Goal: Check status

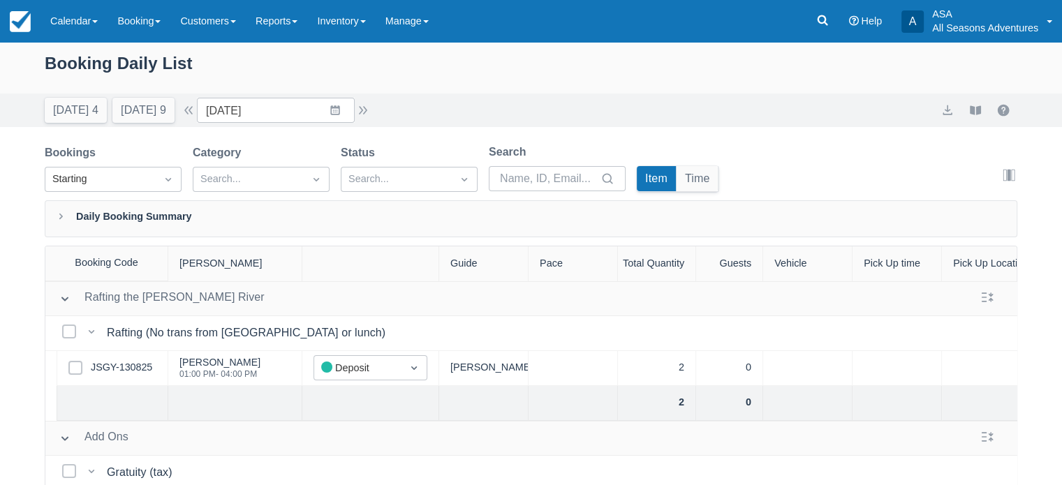
scroll to position [190, 0]
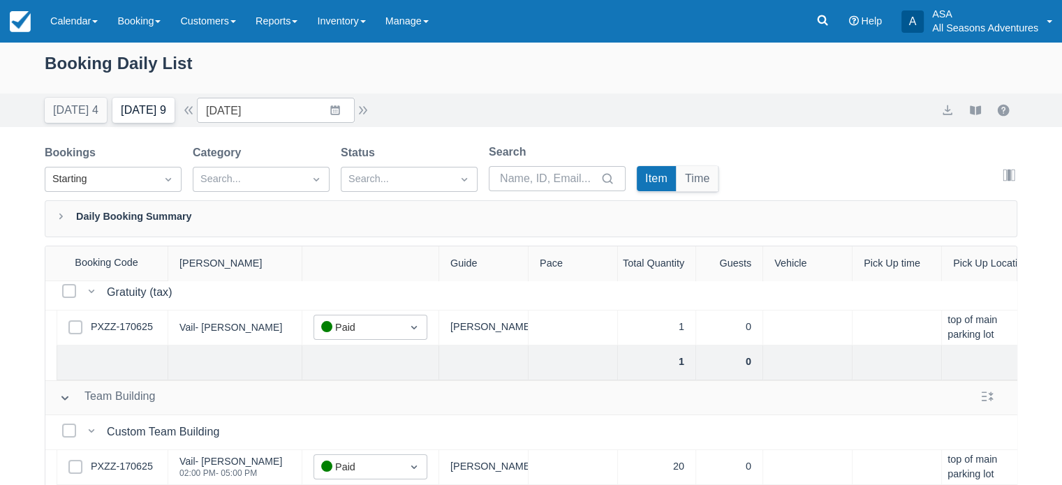
click at [120, 116] on button "[DATE] 9" at bounding box center [143, 110] width 62 height 25
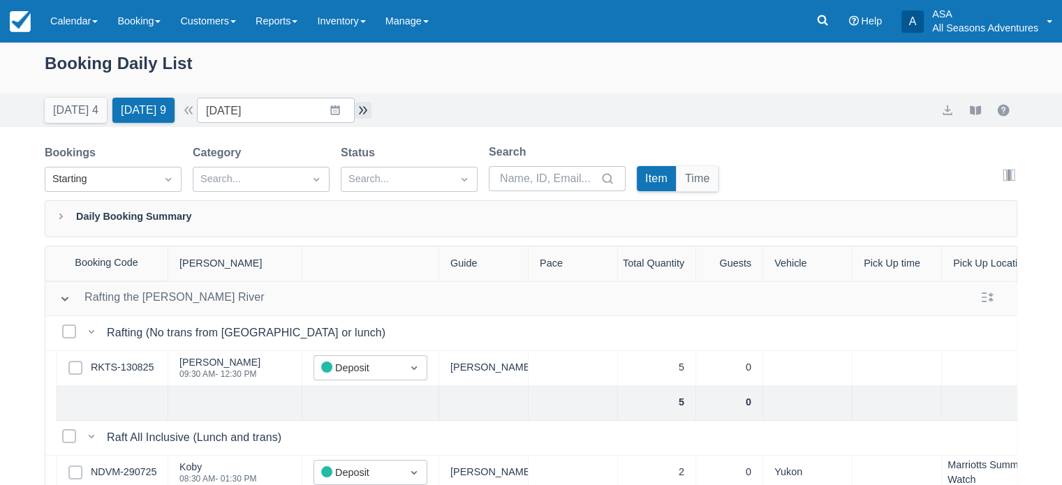
click at [369, 114] on button "button" at bounding box center [363, 110] width 17 height 17
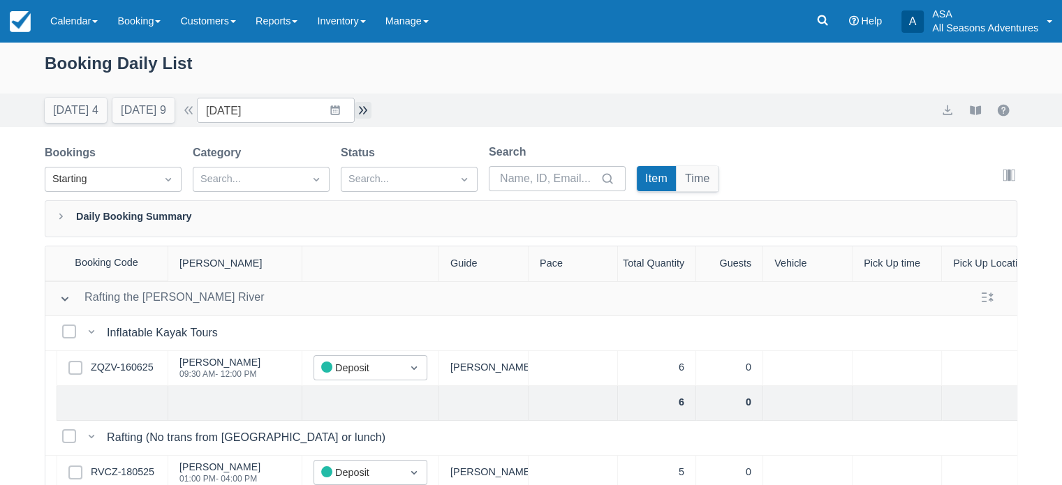
click at [369, 110] on button "button" at bounding box center [363, 110] width 17 height 17
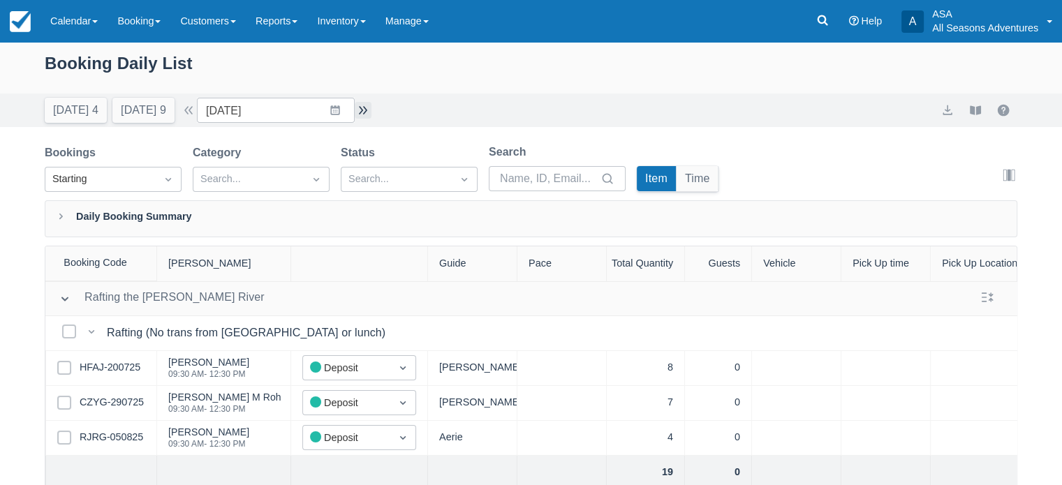
click at [362, 103] on button "button" at bounding box center [363, 110] width 17 height 17
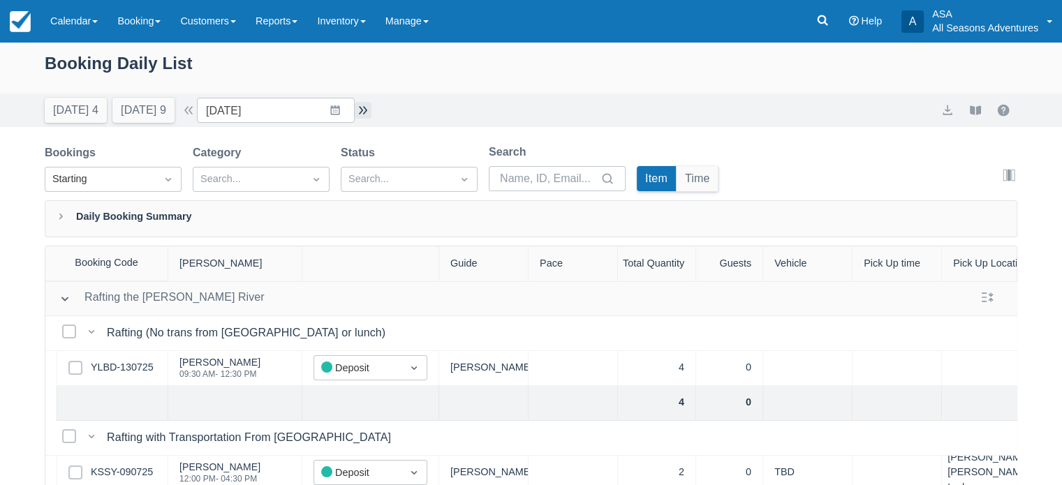
click at [365, 109] on button "button" at bounding box center [363, 110] width 17 height 17
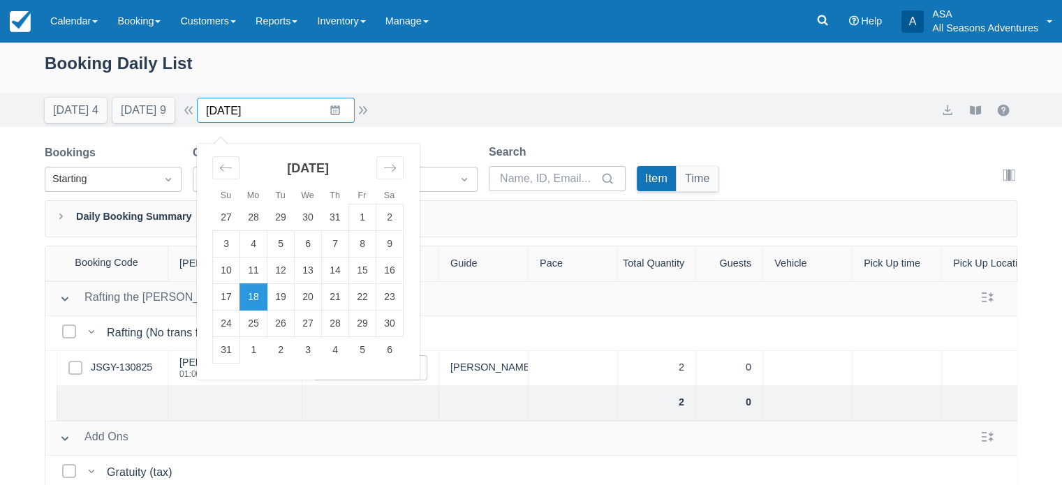
click at [295, 110] on input "[DATE]" at bounding box center [276, 110] width 158 height 25
click at [293, 292] on td "19" at bounding box center [280, 297] width 27 height 27
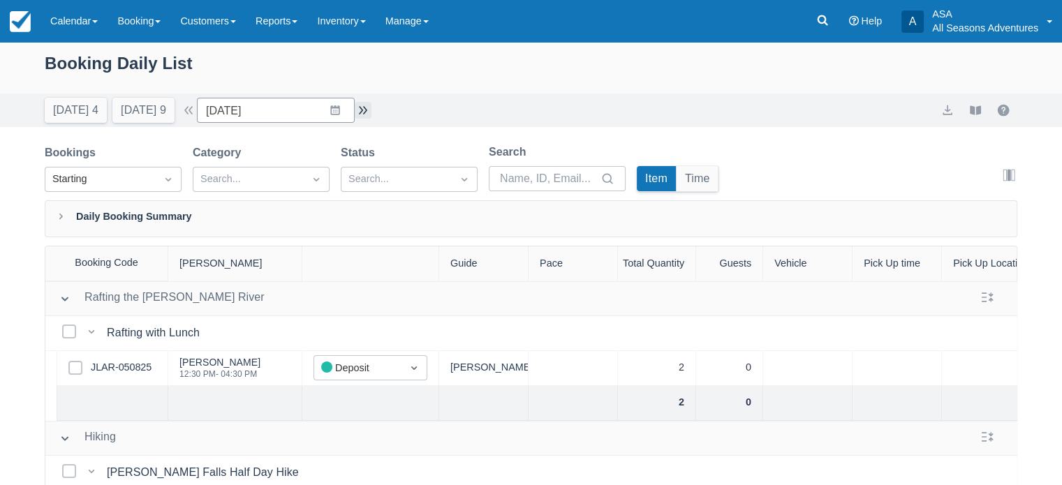
click at [365, 108] on button "button" at bounding box center [363, 110] width 17 height 17
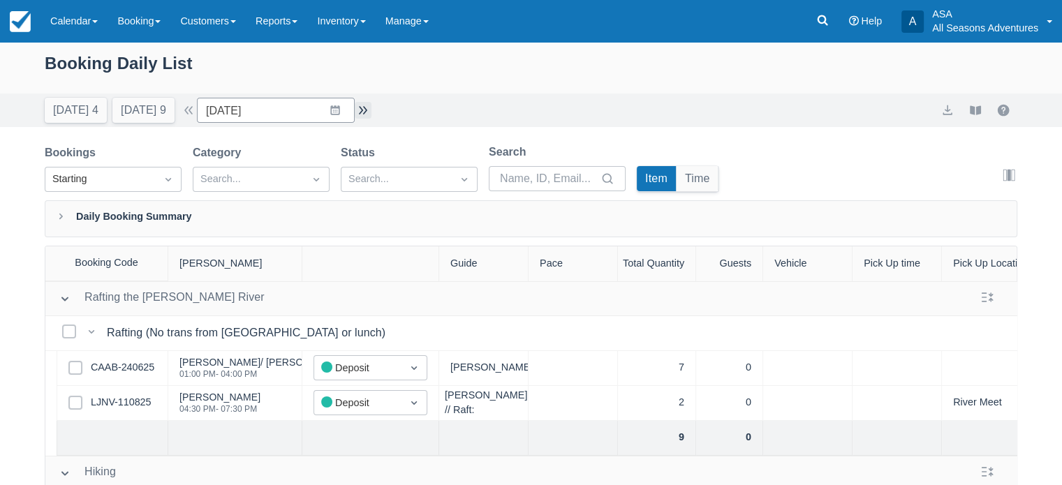
click at [360, 103] on button "button" at bounding box center [363, 110] width 17 height 17
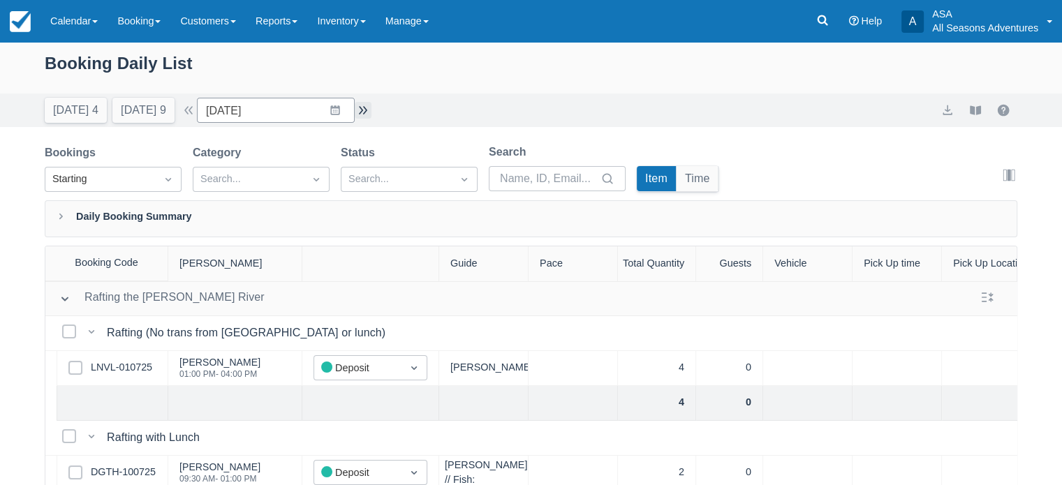
click at [372, 111] on button "button" at bounding box center [363, 110] width 17 height 17
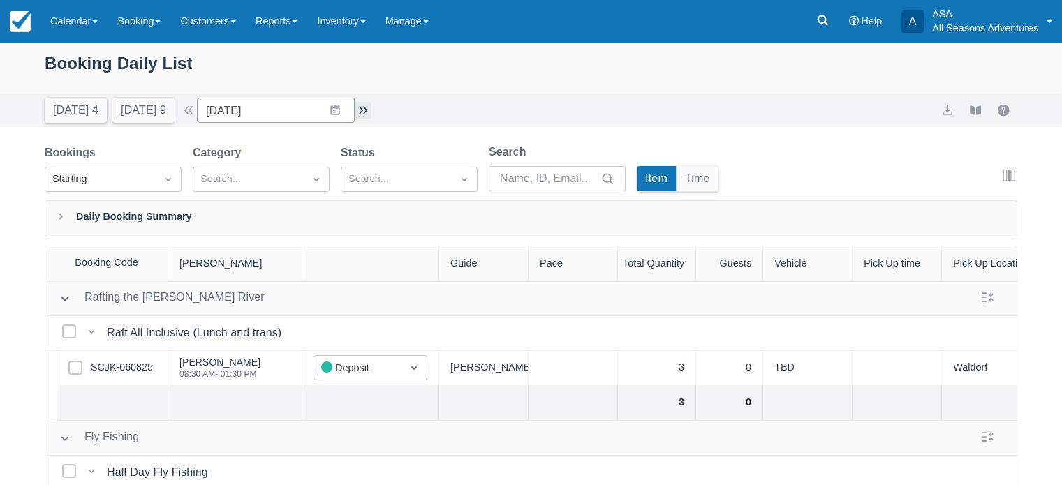
click at [369, 115] on button "button" at bounding box center [363, 110] width 17 height 17
click at [366, 103] on button "button" at bounding box center [363, 110] width 17 height 17
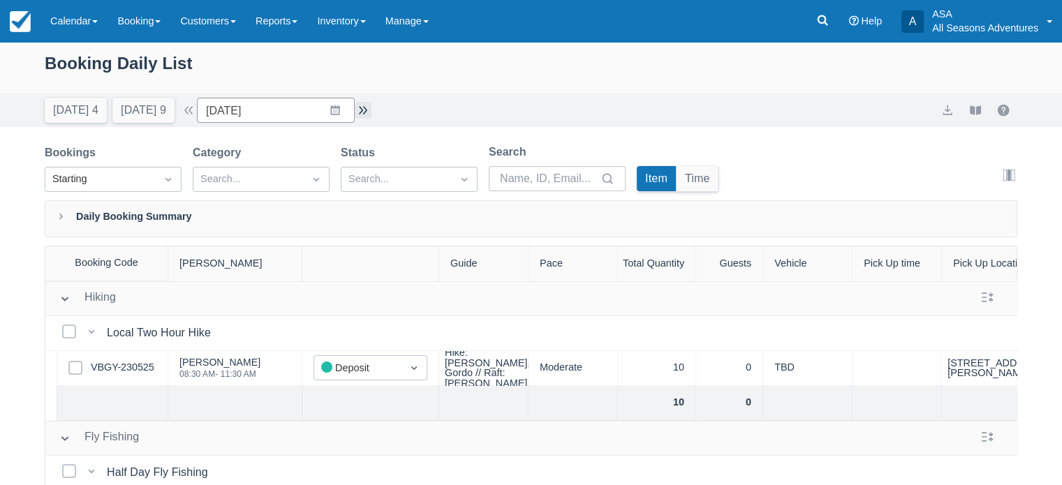
click at [363, 107] on button "button" at bounding box center [363, 110] width 17 height 17
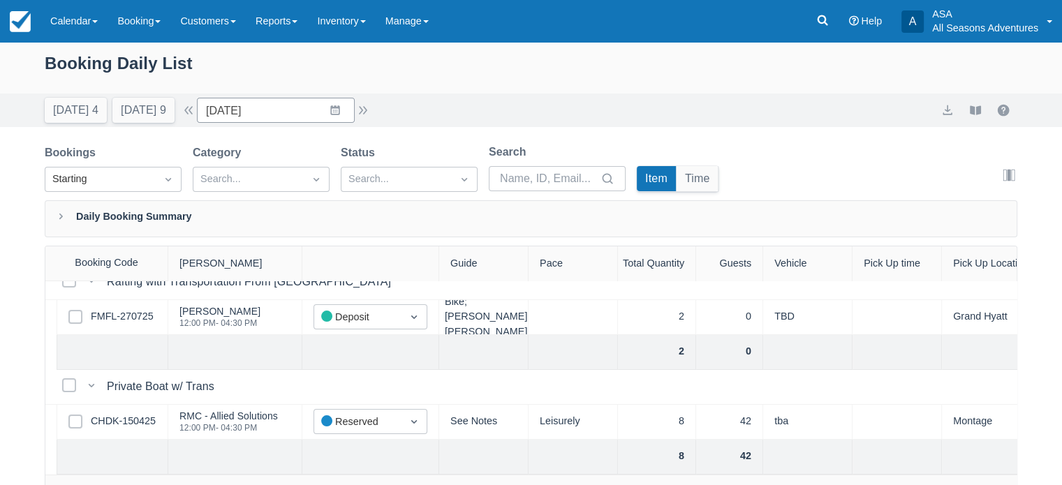
scroll to position [399, 0]
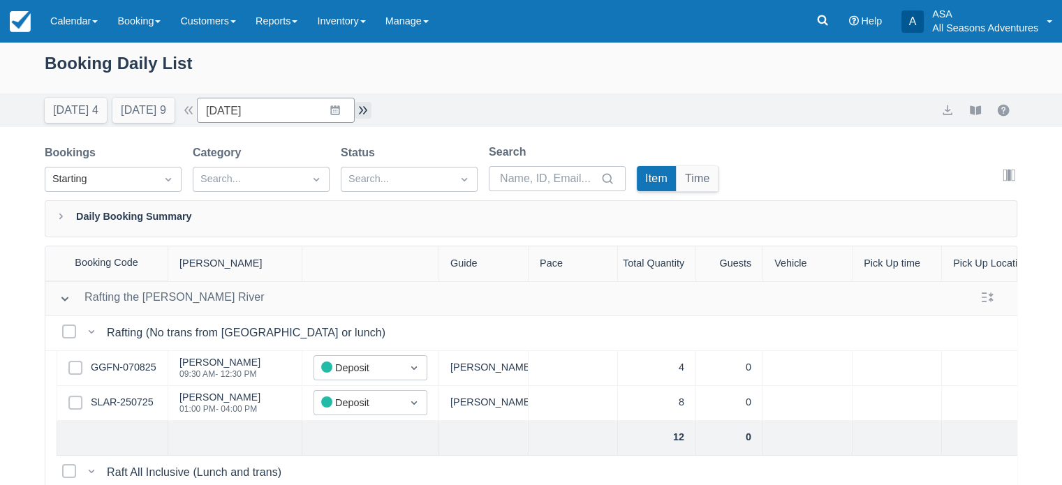
click at [372, 105] on button "button" at bounding box center [363, 110] width 17 height 17
type input "[DATE]"
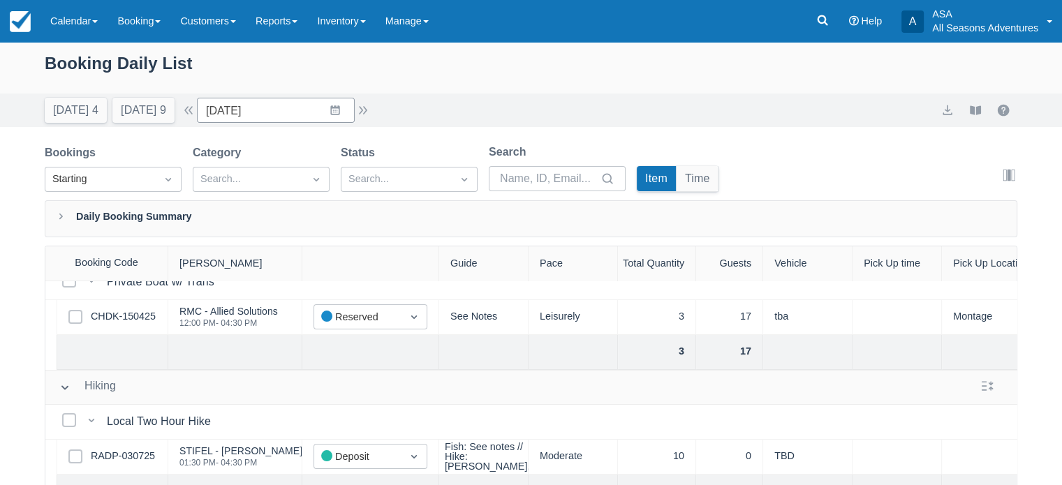
scroll to position [75, 0]
